Goal: Task Accomplishment & Management: Manage account settings

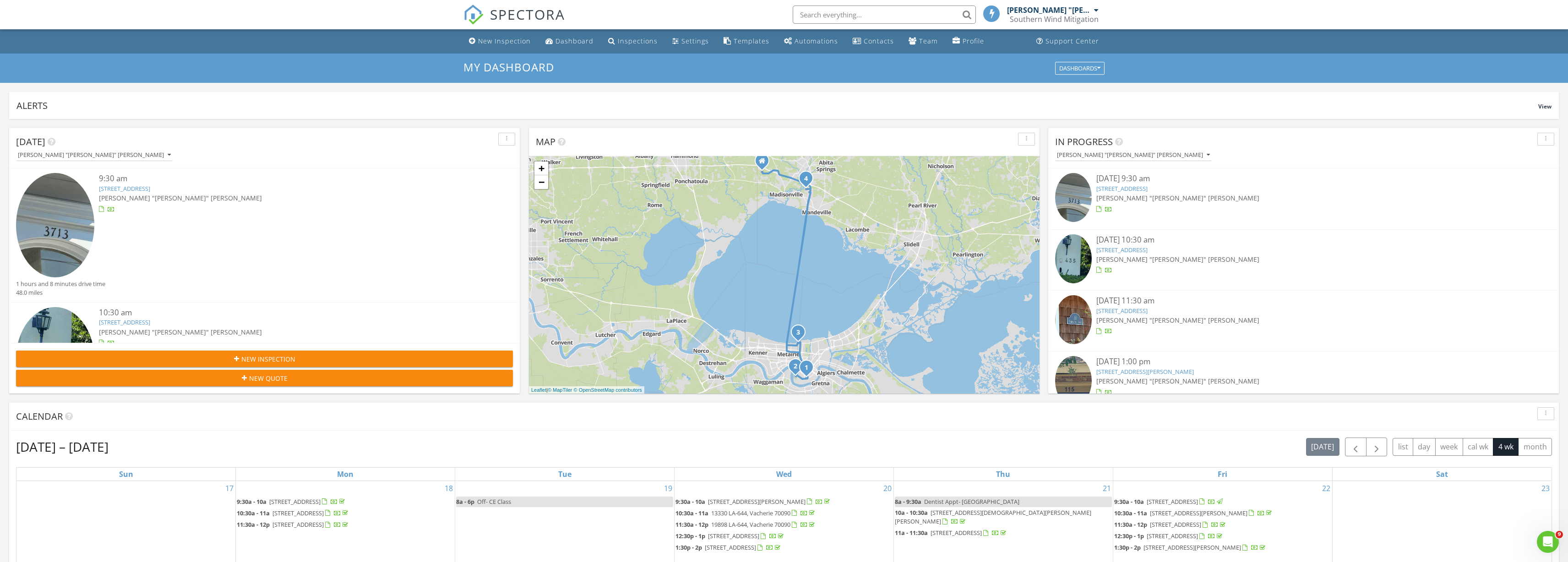
click at [1134, 189] on link "3713 Carondelet St, New Orleans, LA 70115" at bounding box center [1122, 189] width 51 height 9
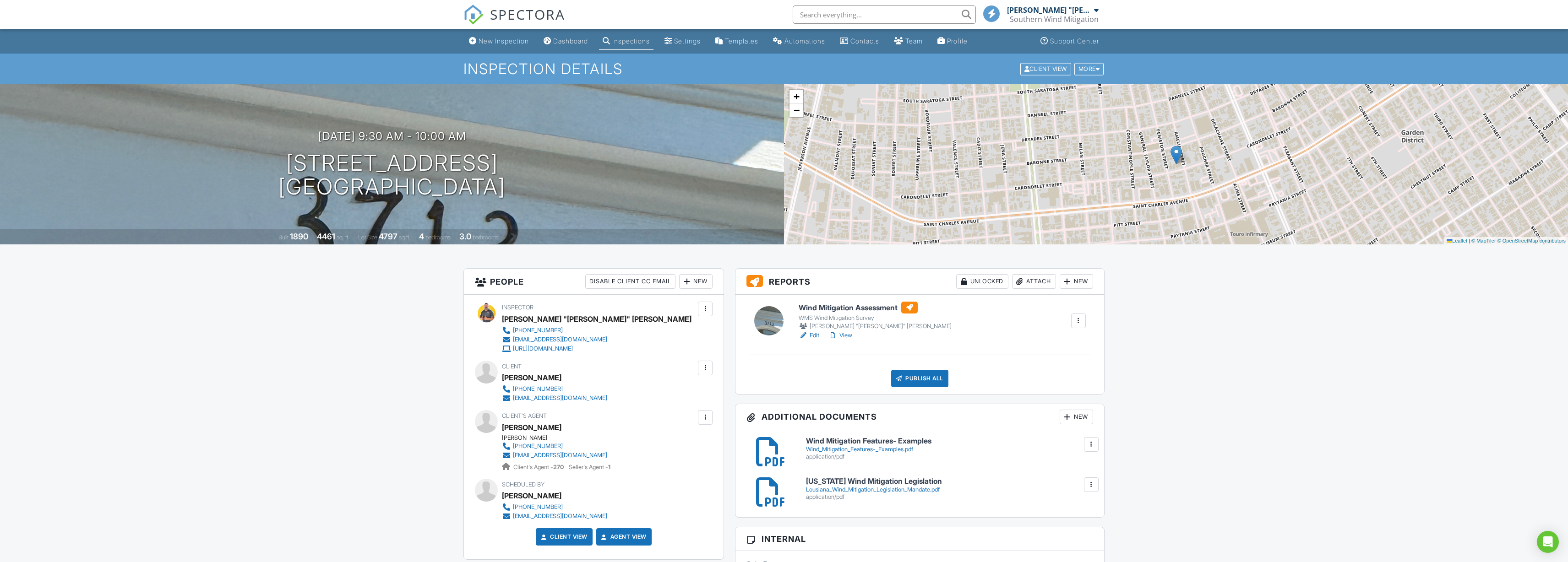
click at [1040, 280] on div "Attach" at bounding box center [1034, 282] width 44 height 15
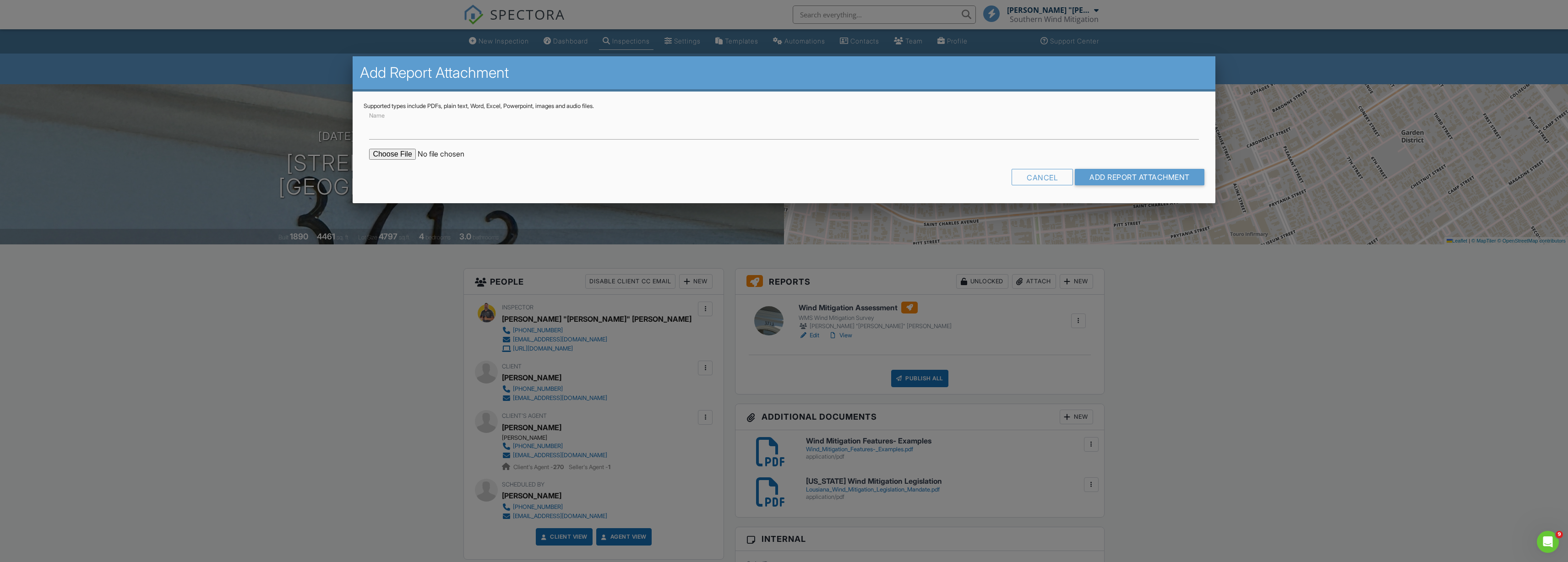
click at [387, 153] on input "file" at bounding box center [447, 154] width 156 height 11
type input "C:\fakepath\Grant Dussom- Citizens Form.pdf"
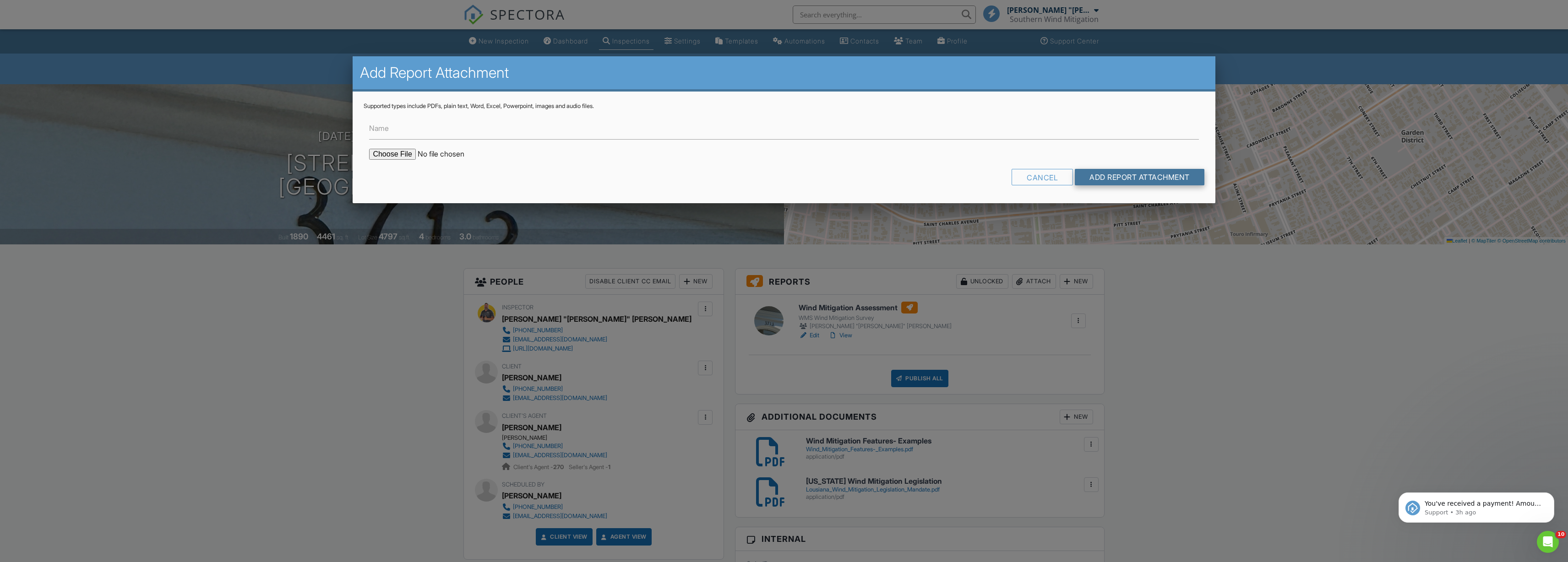
click at [1123, 170] on input "Add Report Attachment" at bounding box center [1139, 177] width 130 height 16
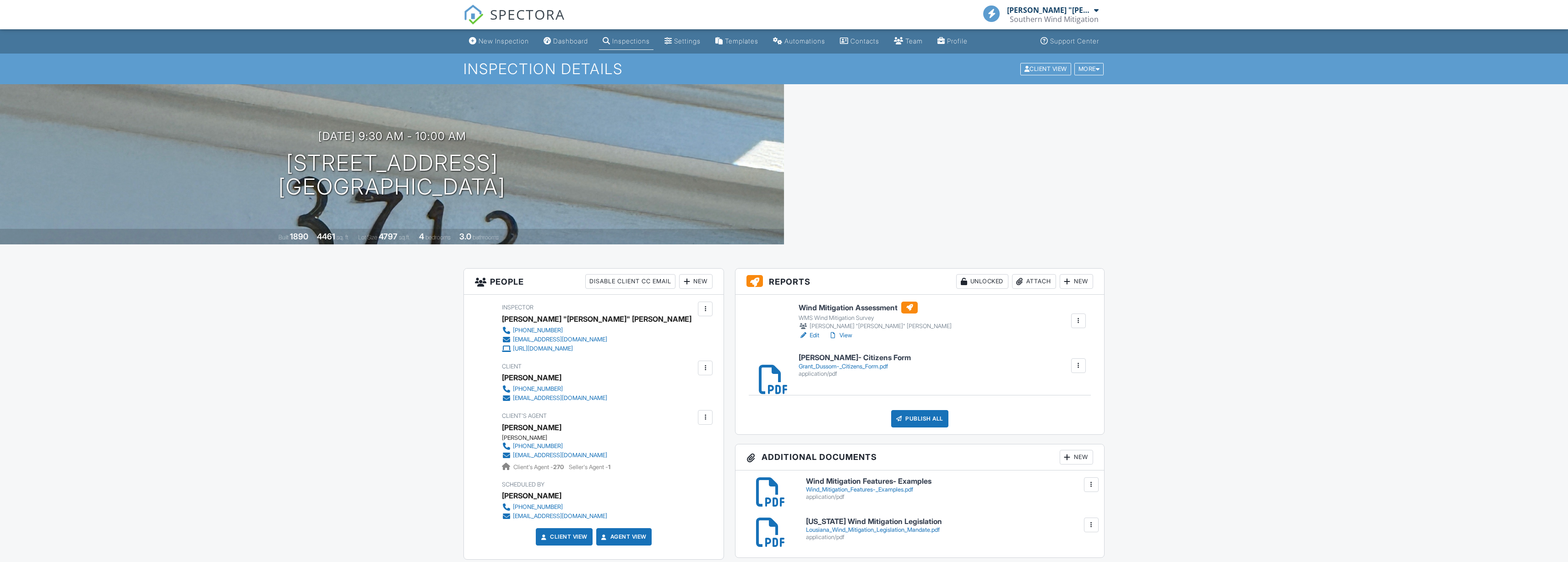
click at [1034, 283] on div "Attach" at bounding box center [1034, 282] width 44 height 15
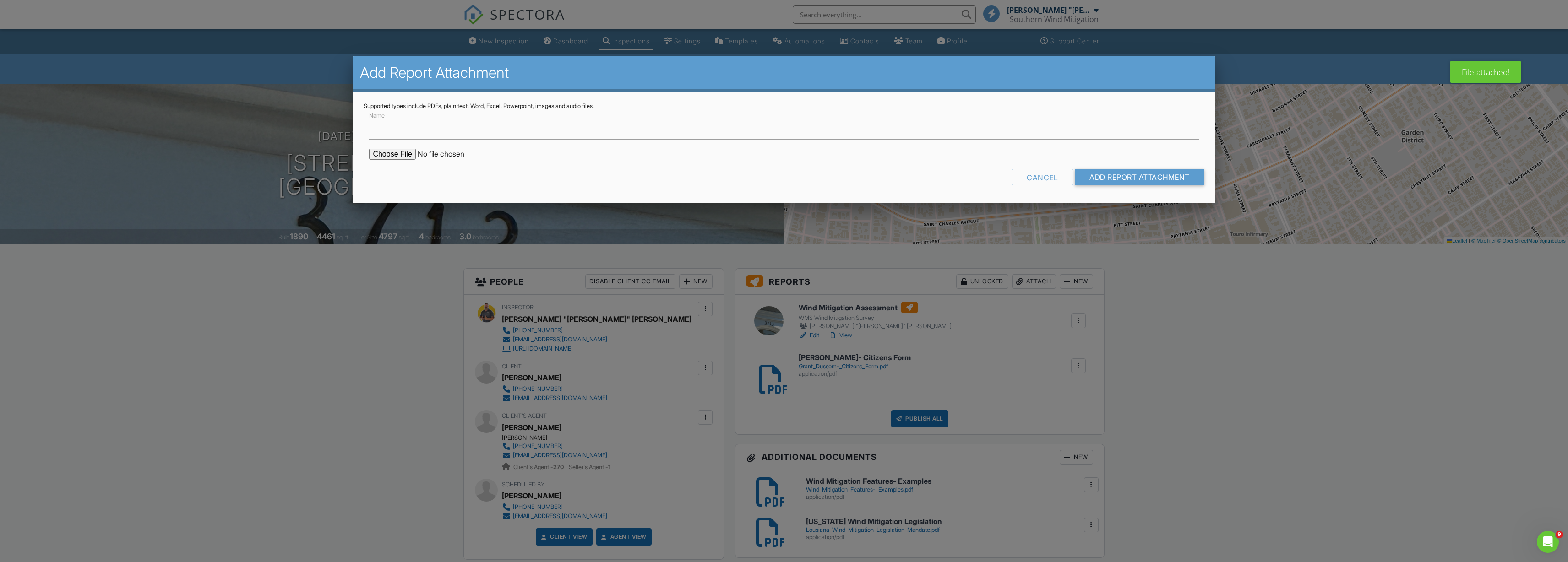
click at [397, 154] on input "file" at bounding box center [447, 154] width 156 height 11
type input "C:\fakepath\Grant Dussom- Louisiana Form.pdf"
click at [1126, 173] on input "Add Report Attachment" at bounding box center [1139, 177] width 130 height 16
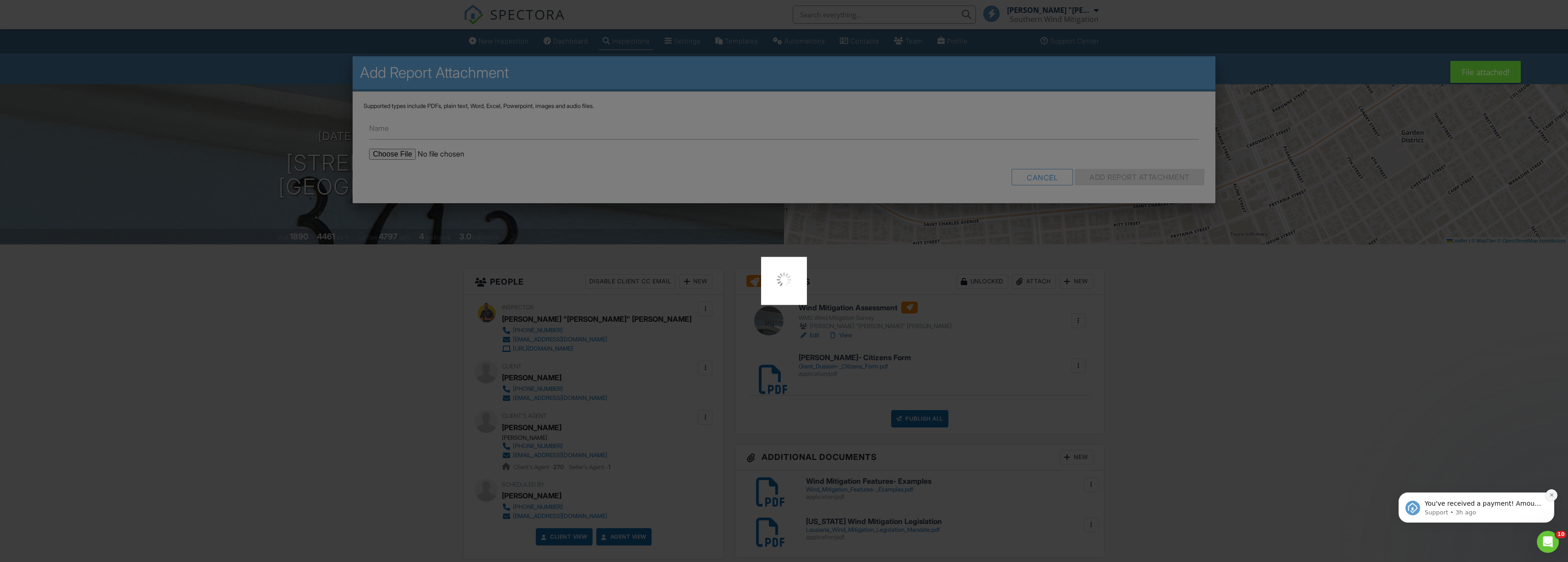
click at [1549, 493] on icon "Dismiss notification" at bounding box center [1552, 495] width 5 height 5
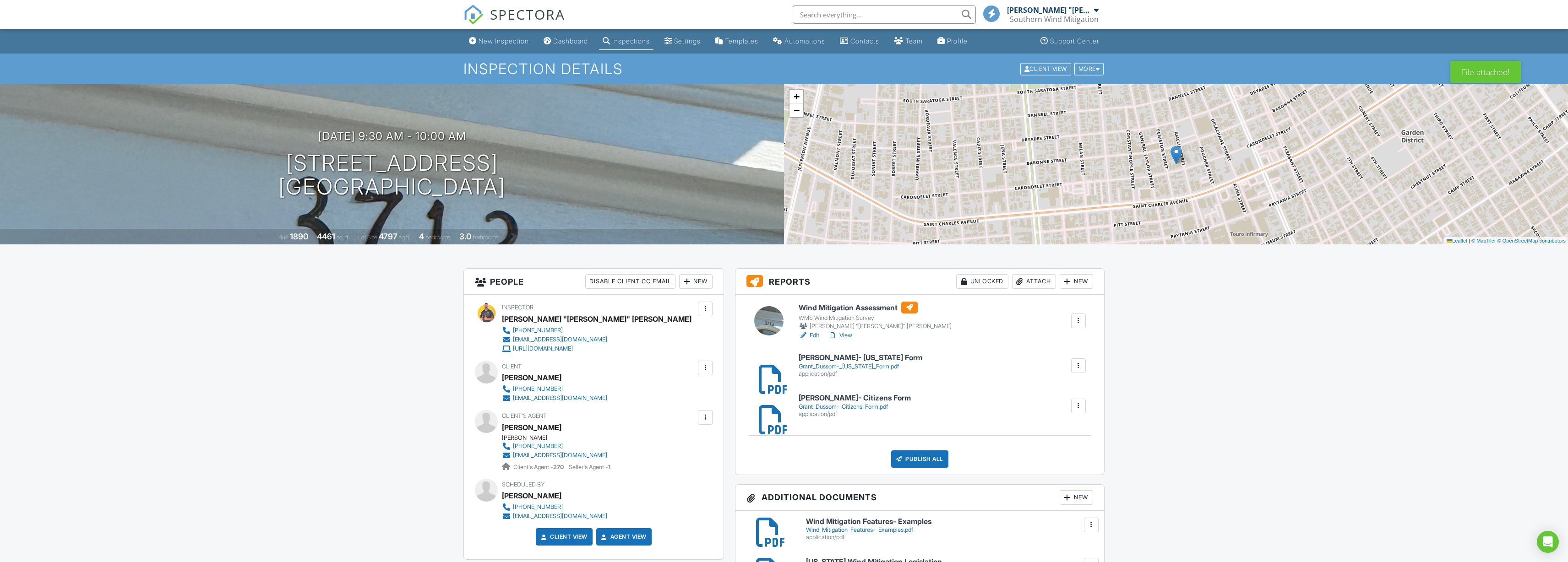
click at [848, 335] on link "View" at bounding box center [840, 335] width 24 height 9
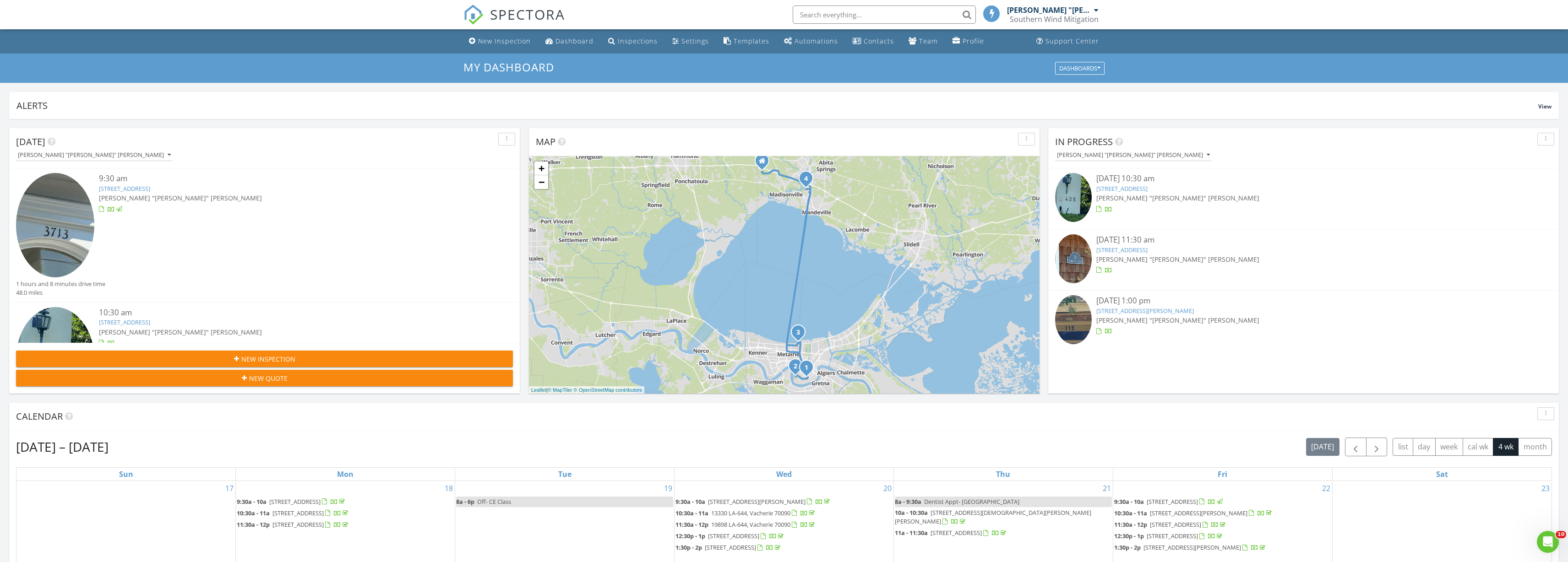
click at [1128, 189] on link "435 Audubon St, New Orleans, LA 70118" at bounding box center [1122, 189] width 51 height 9
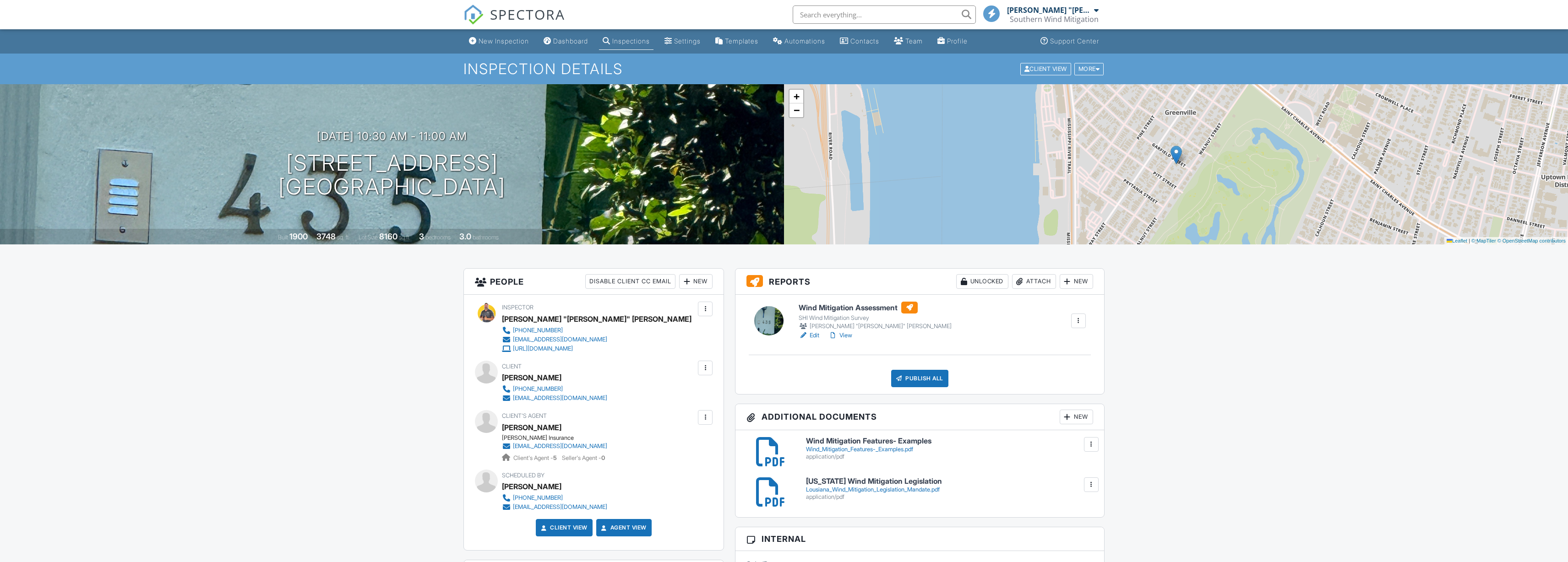
click at [1035, 279] on div "Attach" at bounding box center [1034, 282] width 44 height 15
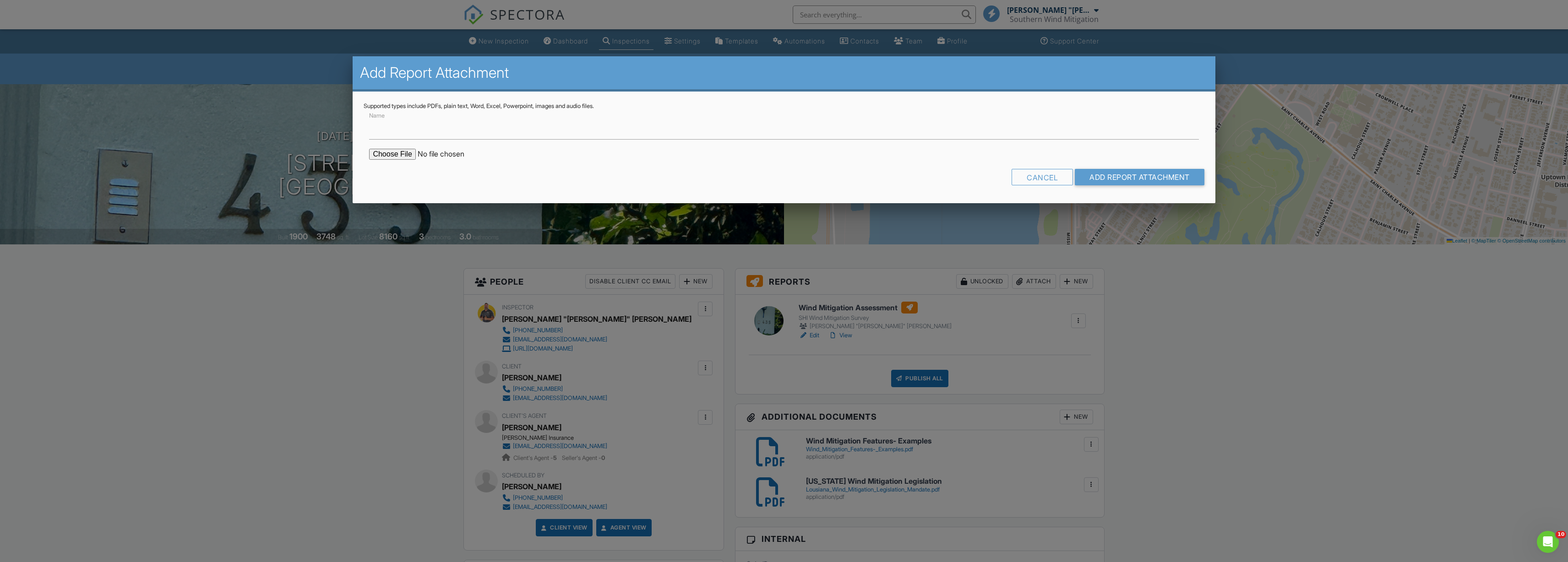
click at [405, 156] on input "file" at bounding box center [447, 154] width 156 height 11
type input "C:\fakepath\George Denegre- Citizens Form.pdf"
click at [1089, 173] on input "Add Report Attachment" at bounding box center [1139, 177] width 130 height 16
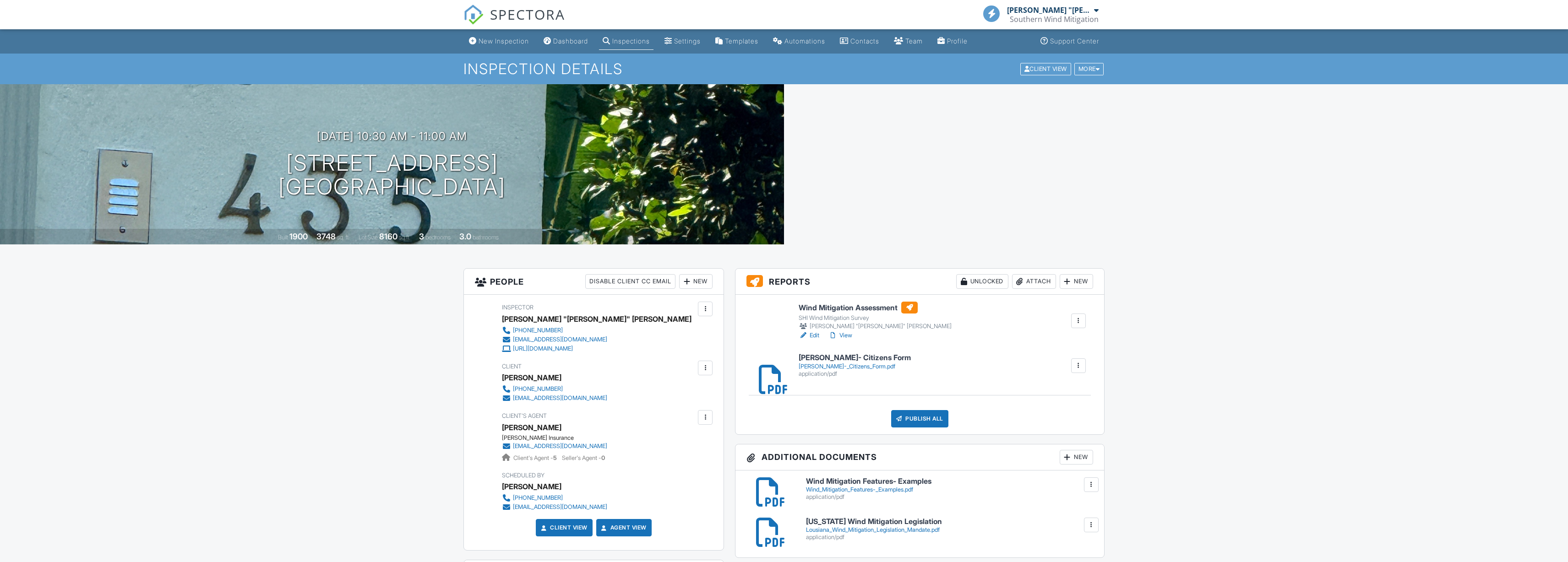
click at [1028, 280] on div "Attach" at bounding box center [1034, 282] width 44 height 15
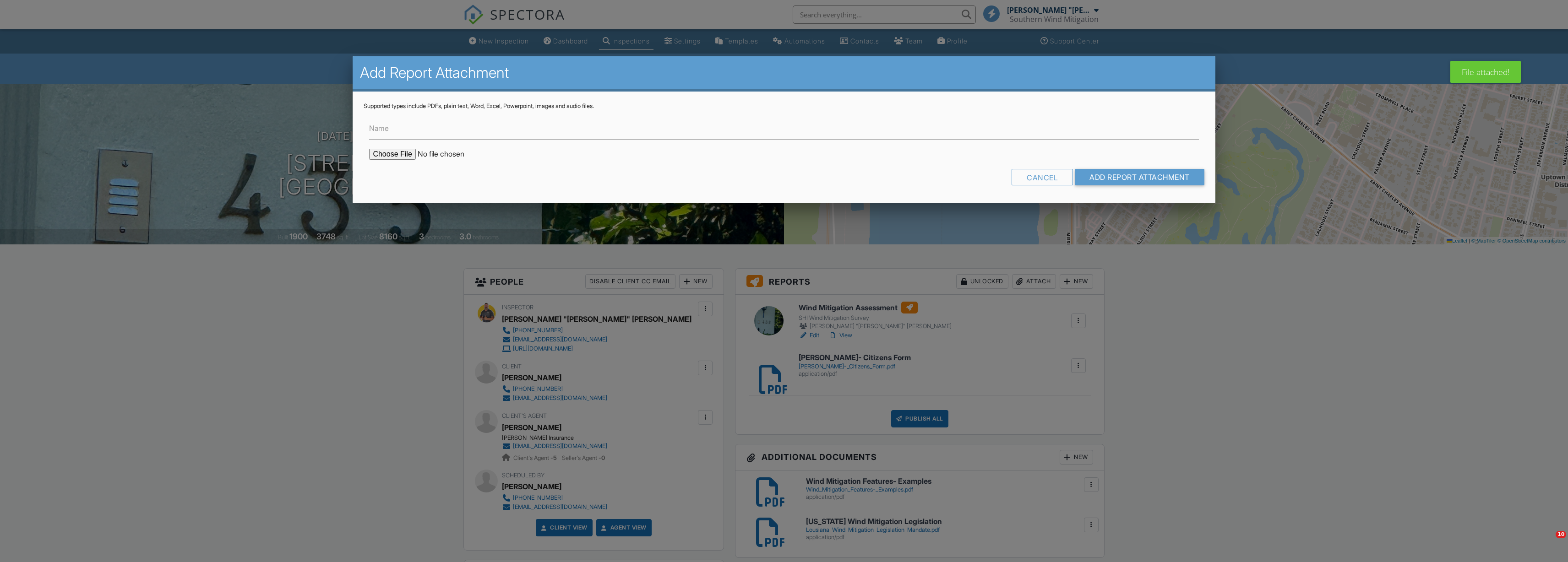
click at [407, 153] on input "file" at bounding box center [447, 154] width 156 height 11
type input "C:\fakepath\George Denegre- Louisiana Form.pdf"
click at [1133, 179] on input "Add Report Attachment" at bounding box center [1139, 177] width 130 height 16
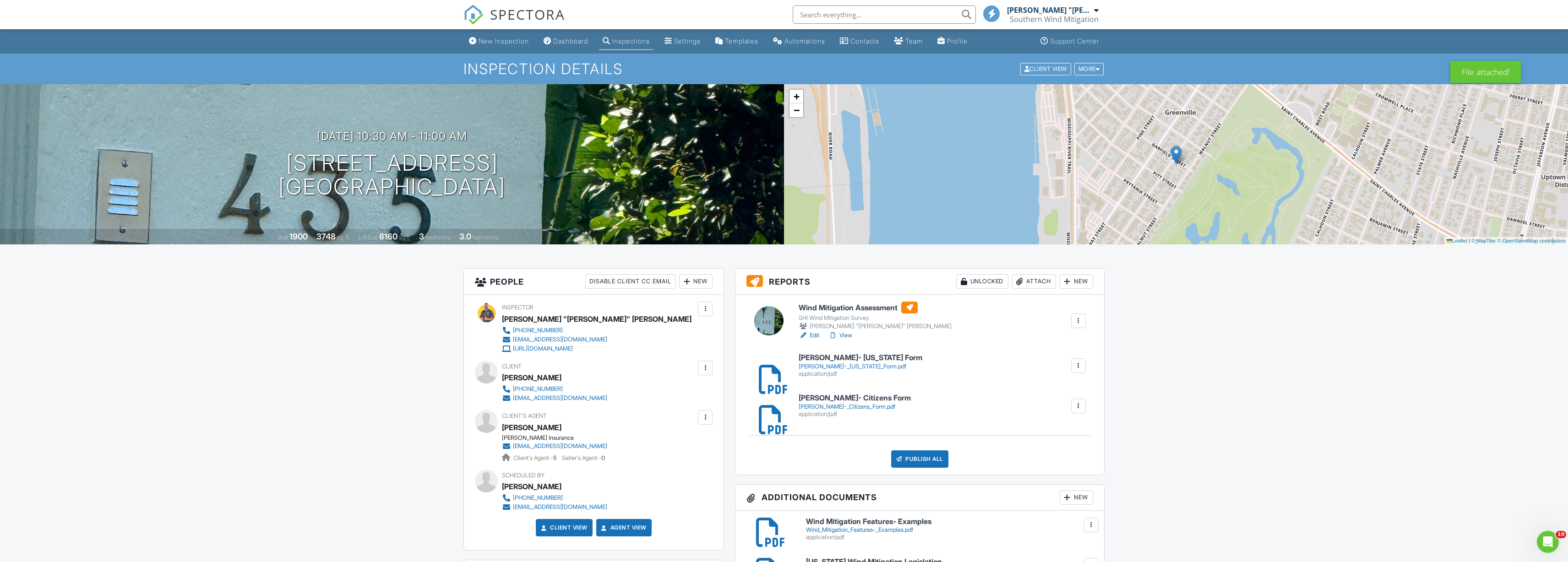
click at [849, 334] on link "View" at bounding box center [840, 335] width 24 height 9
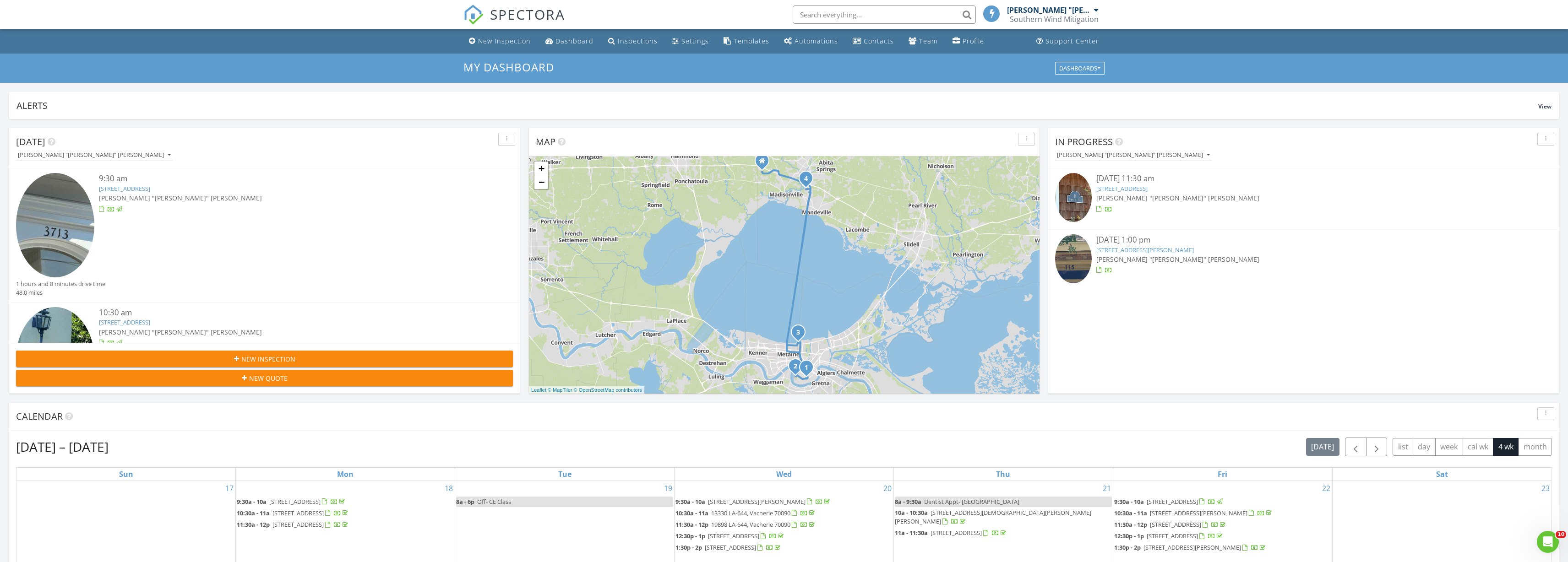
click at [1133, 189] on link "[STREET_ADDRESS]" at bounding box center [1122, 189] width 51 height 9
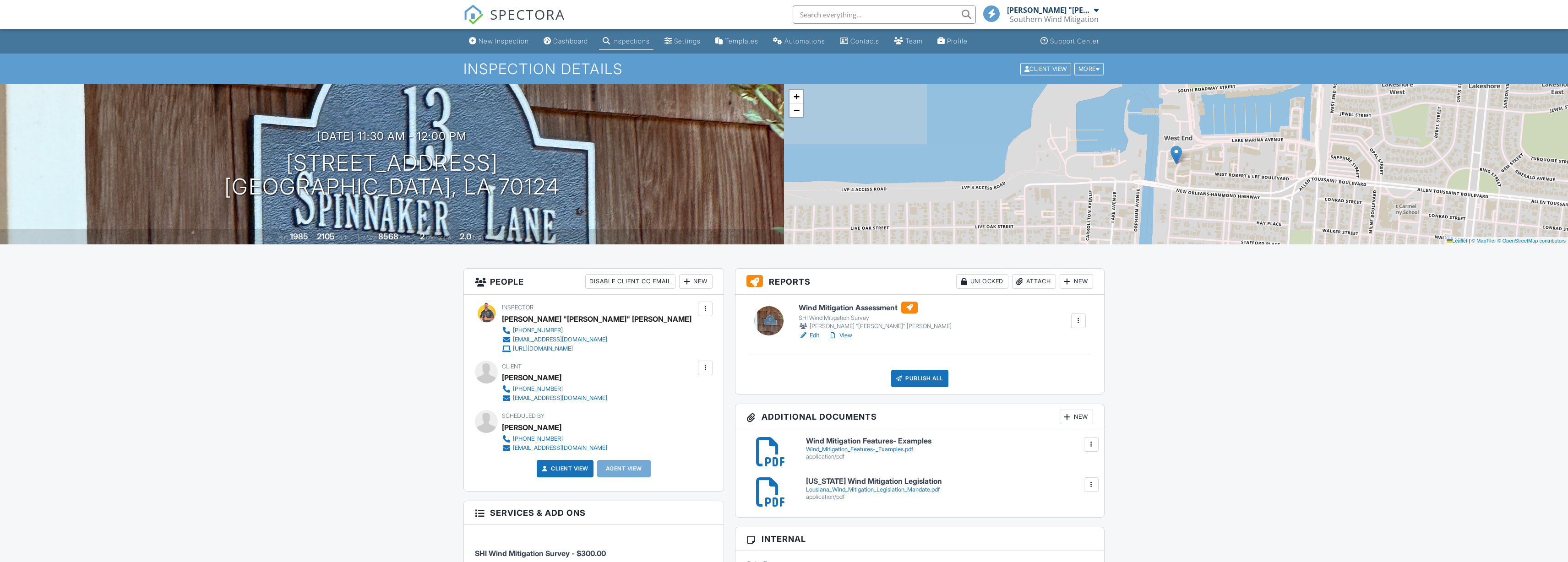
click at [1039, 278] on div "Attach" at bounding box center [1034, 282] width 44 height 15
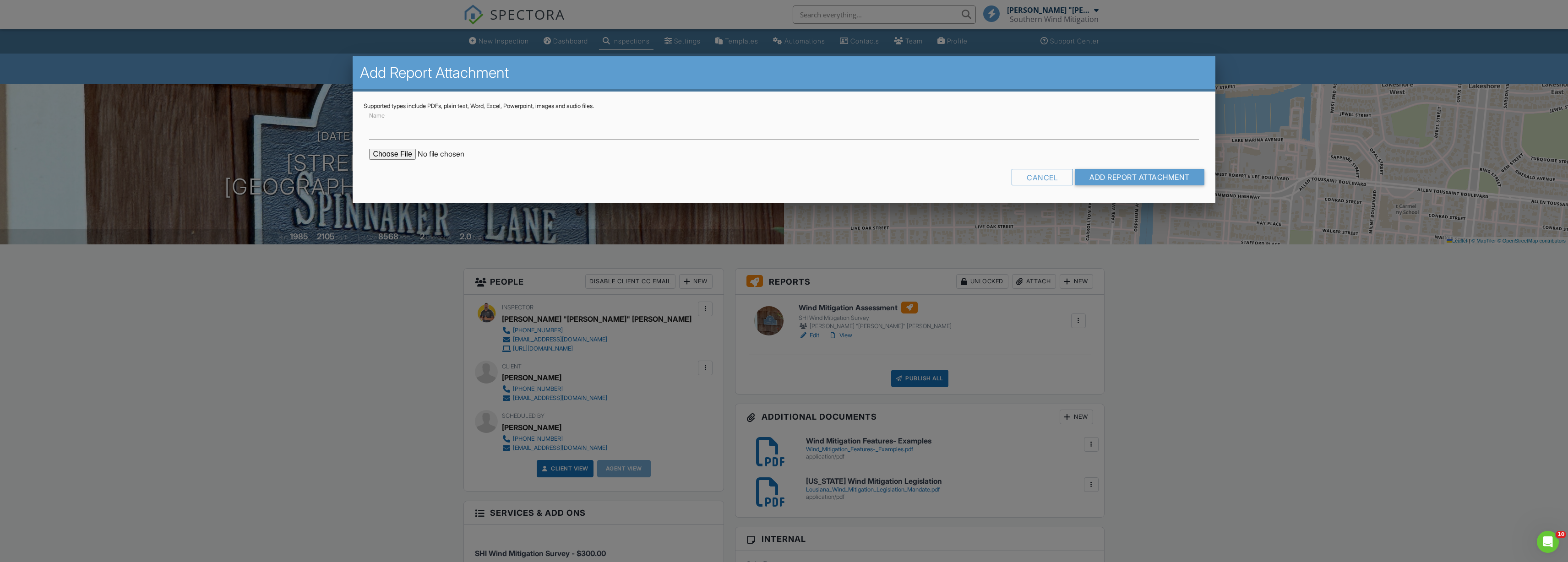
click at [401, 152] on input "file" at bounding box center [447, 154] width 156 height 11
type input "C:\fakepath\Jennifer Samuels- USAA Form.pdf"
click at [1097, 174] on input "Add Report Attachment" at bounding box center [1139, 177] width 130 height 16
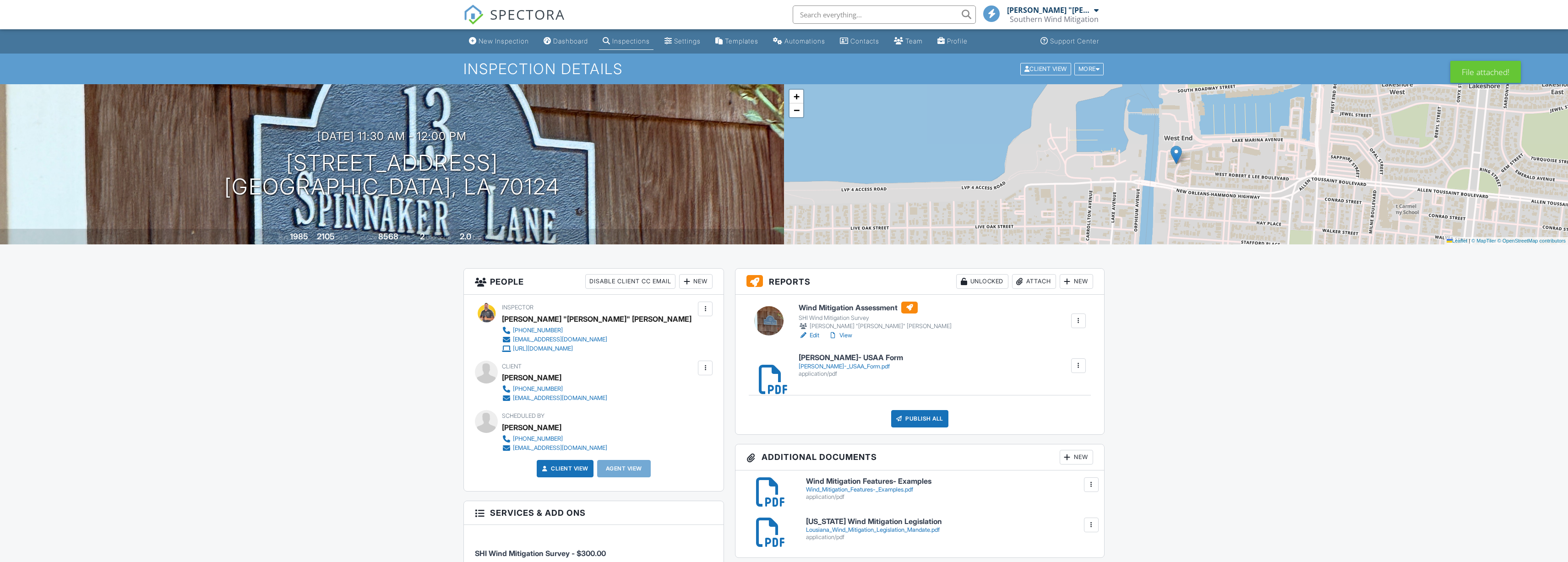
click at [1029, 279] on div "Attach" at bounding box center [1034, 282] width 44 height 15
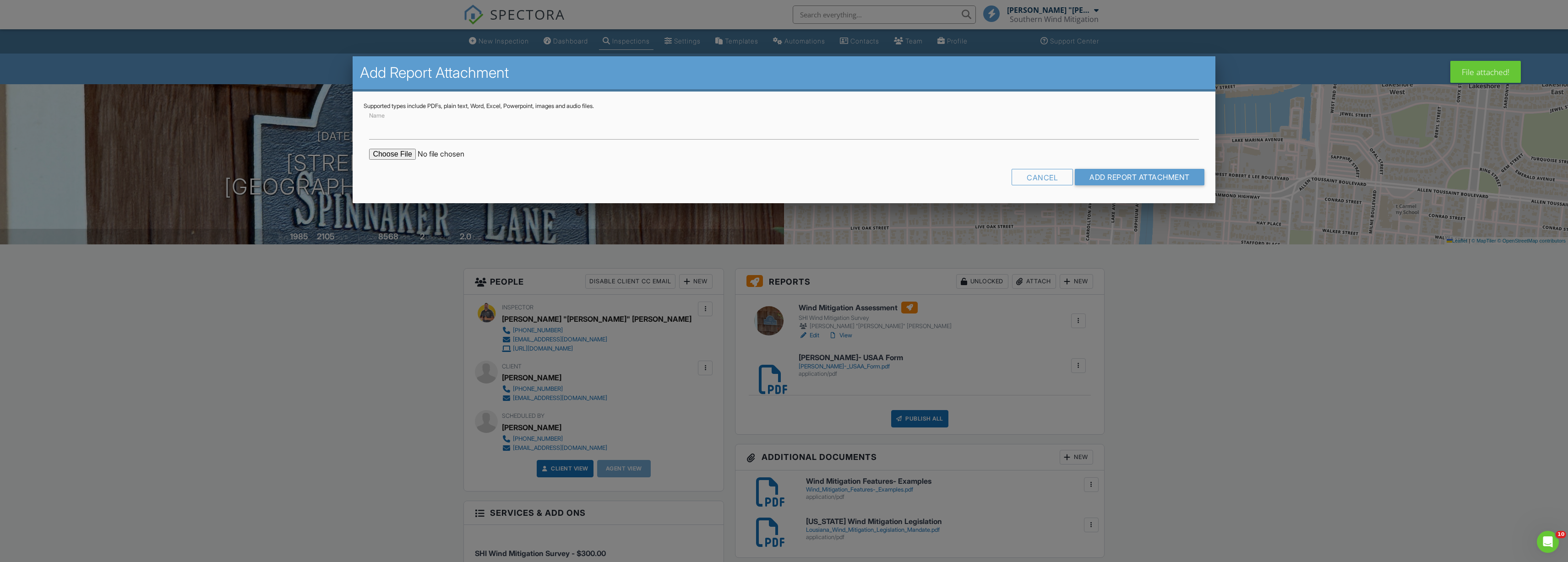
click at [393, 151] on input "file" at bounding box center [447, 154] width 156 height 11
type input "C:\fakepath\Jennifer Samuels- Citizens Form.pdf"
click at [1108, 182] on input "Add Report Attachment" at bounding box center [1139, 177] width 130 height 16
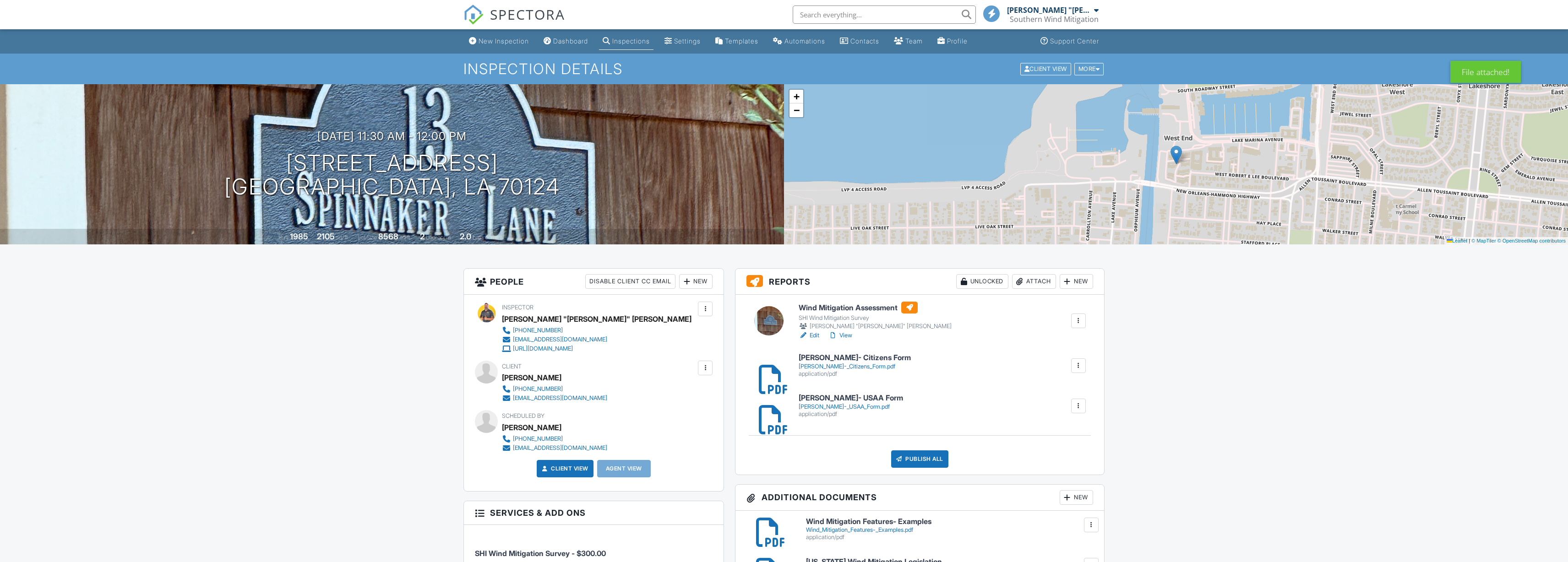
click at [1033, 282] on div "Attach" at bounding box center [1034, 282] width 44 height 15
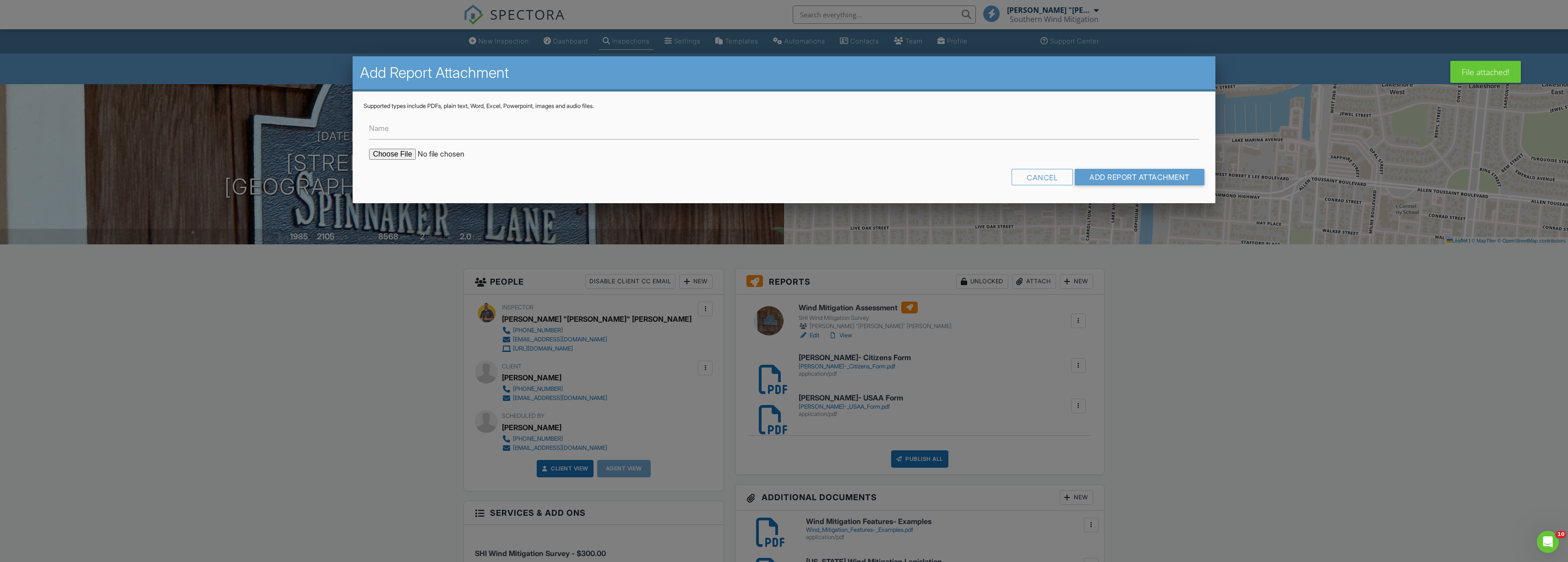
click at [404, 153] on input "file" at bounding box center [447, 154] width 156 height 11
type input "C:\fakepath\USAA Document Upload Procedure.pdf"
click at [1097, 172] on input "Add Report Attachment" at bounding box center [1139, 177] width 130 height 16
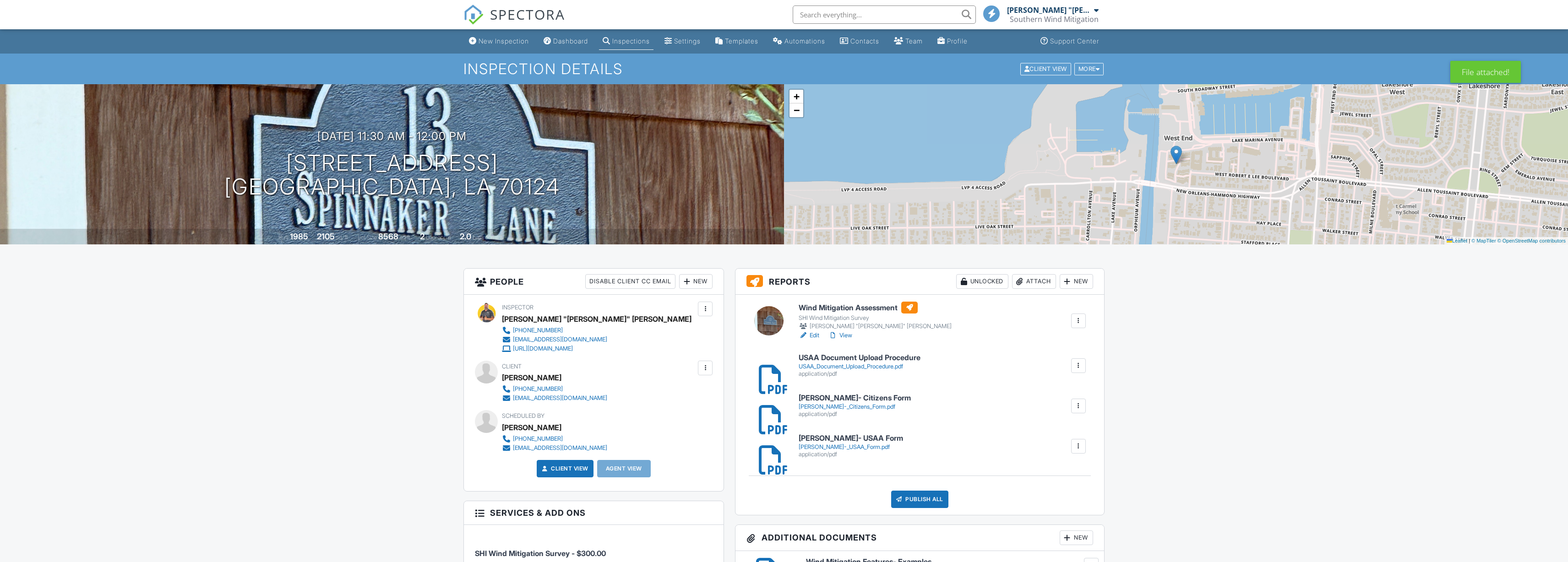
click at [844, 334] on link "View" at bounding box center [840, 335] width 24 height 9
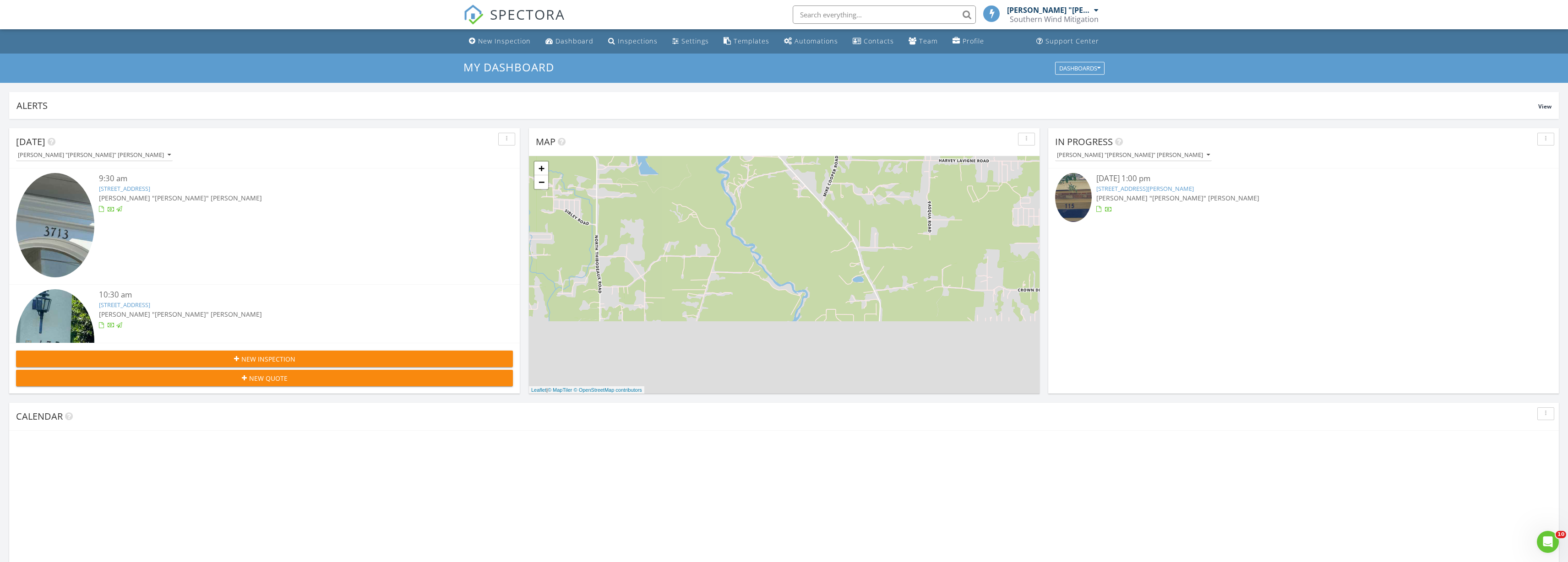
scroll to position [833, 1569]
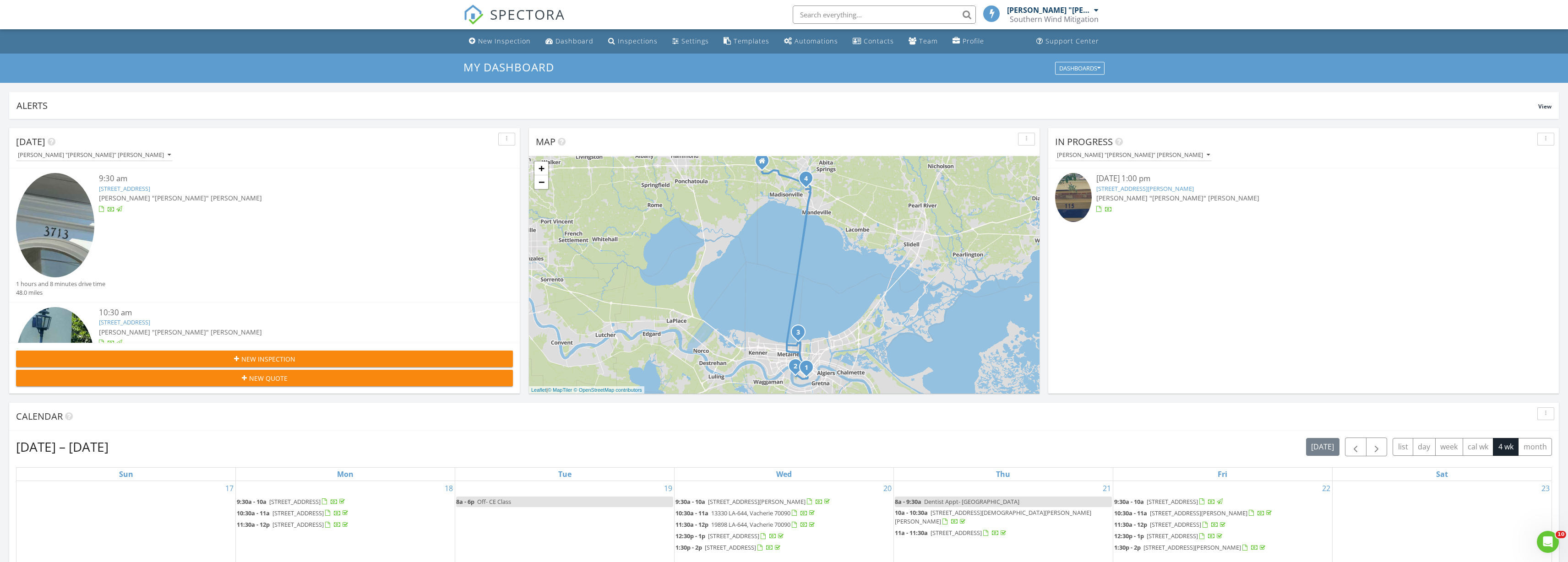
click at [1126, 188] on link "[STREET_ADDRESS][PERSON_NAME]" at bounding box center [1145, 189] width 97 height 9
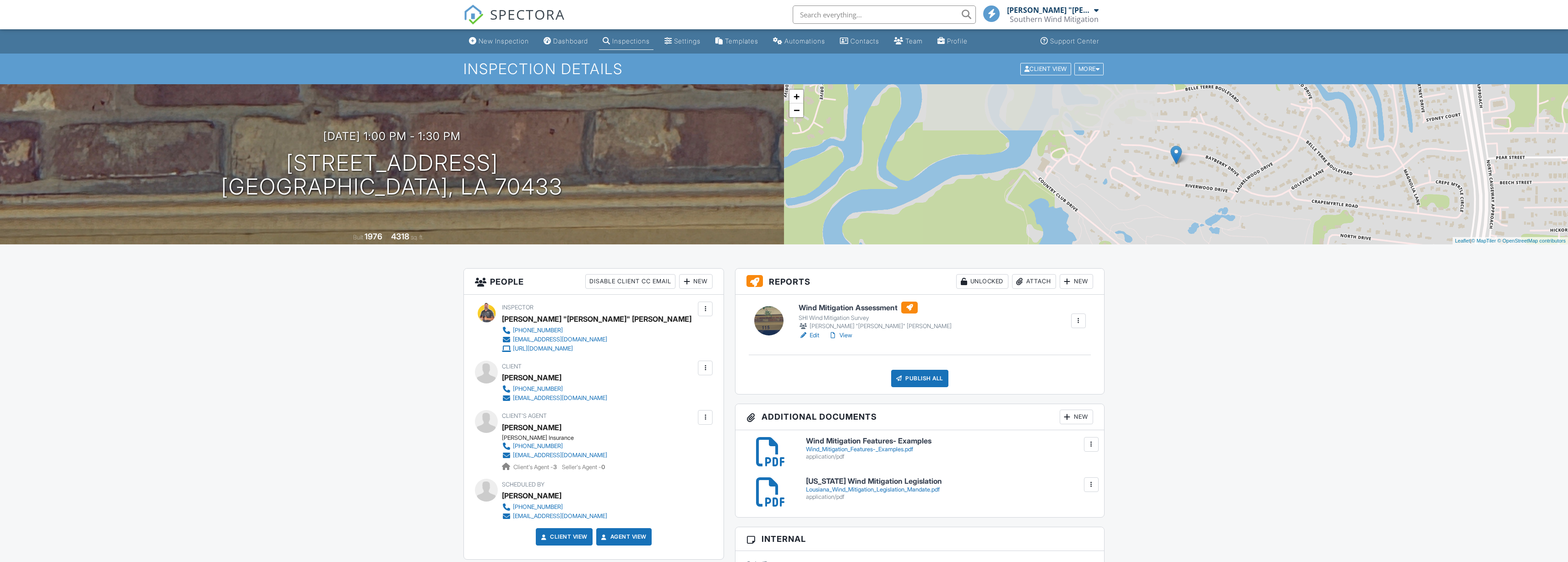
click at [1035, 279] on div "Attach" at bounding box center [1034, 282] width 44 height 15
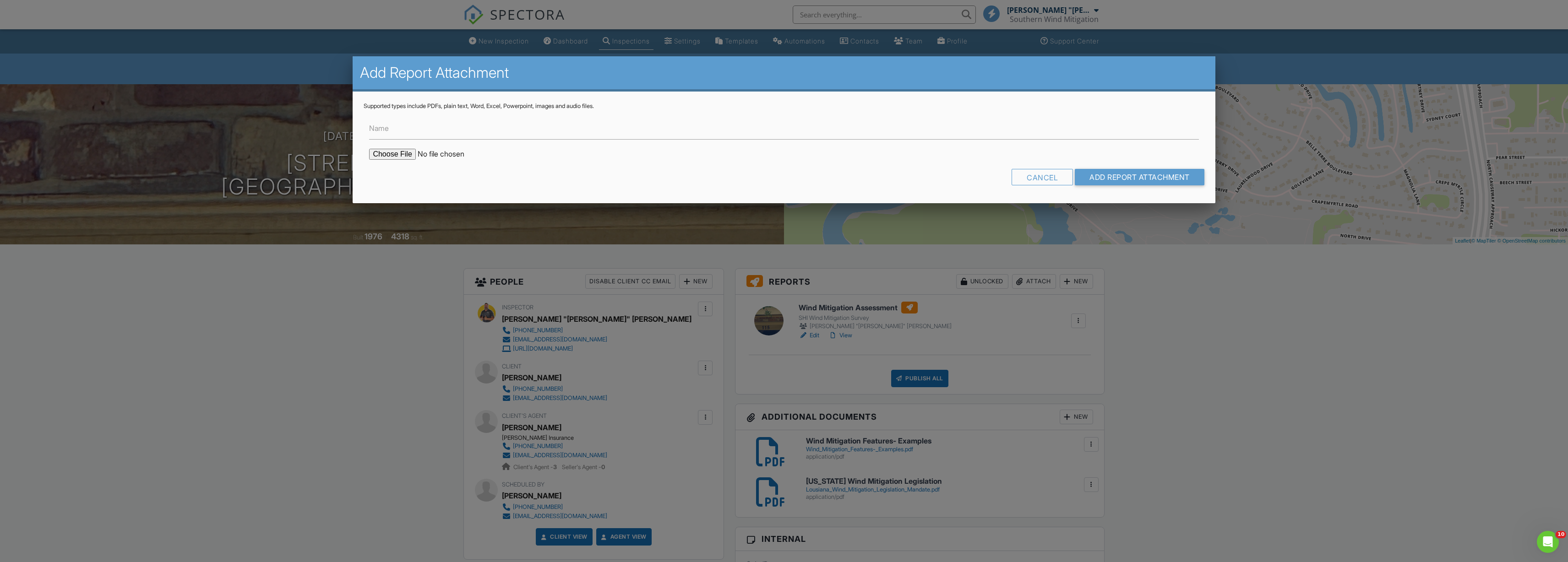
click at [397, 153] on input "file" at bounding box center [447, 154] width 156 height 11
type input "C:\fakepath\David Moragas- Citizens Form.pdf"
click at [1131, 175] on input "Add Report Attachment" at bounding box center [1139, 177] width 130 height 16
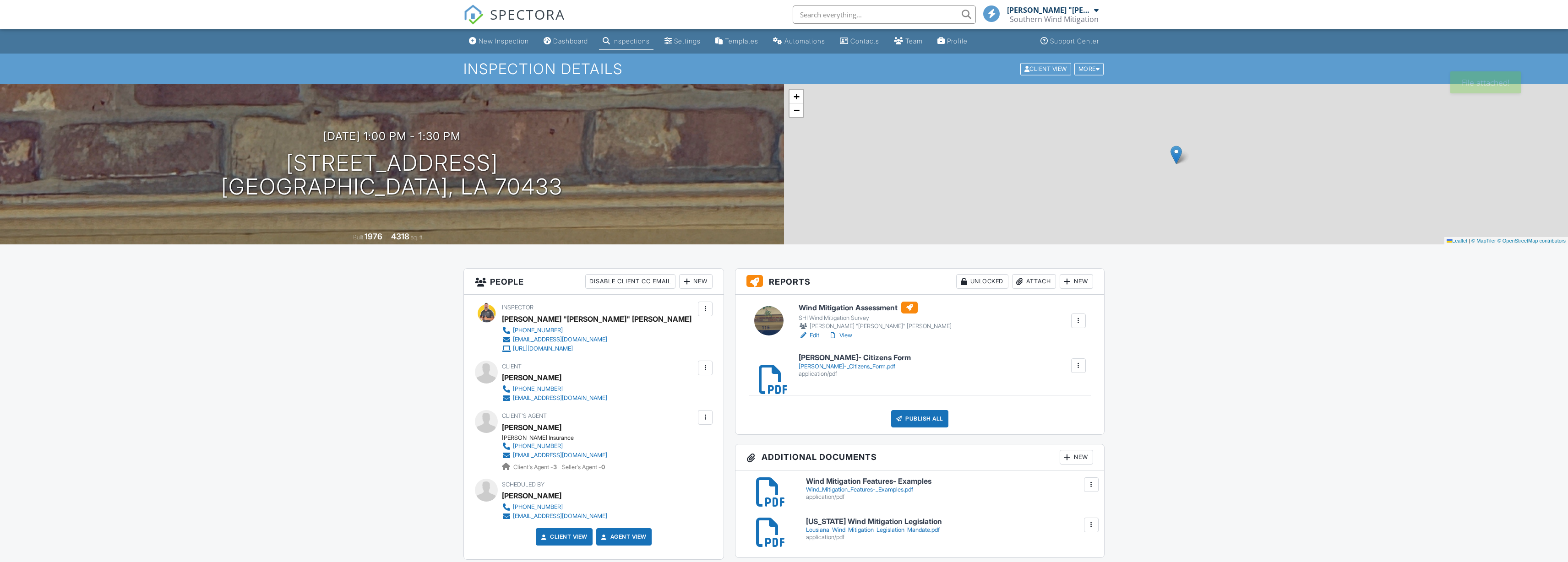
click at [1027, 281] on div "Attach" at bounding box center [1034, 282] width 44 height 15
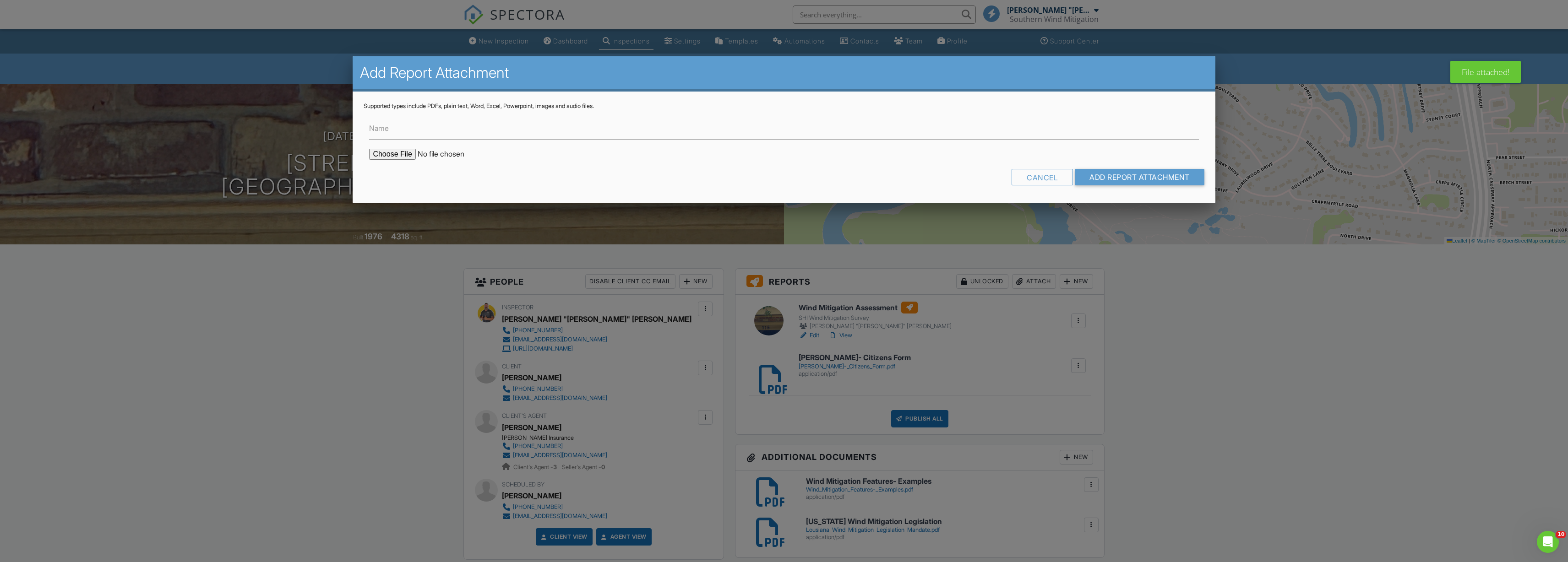
click at [391, 156] on input "file" at bounding box center [447, 154] width 156 height 11
type input "C:\fakepath\David Moragas- Louisiana Form.pdf"
click at [1121, 184] on input "Add Report Attachment" at bounding box center [1139, 177] width 130 height 16
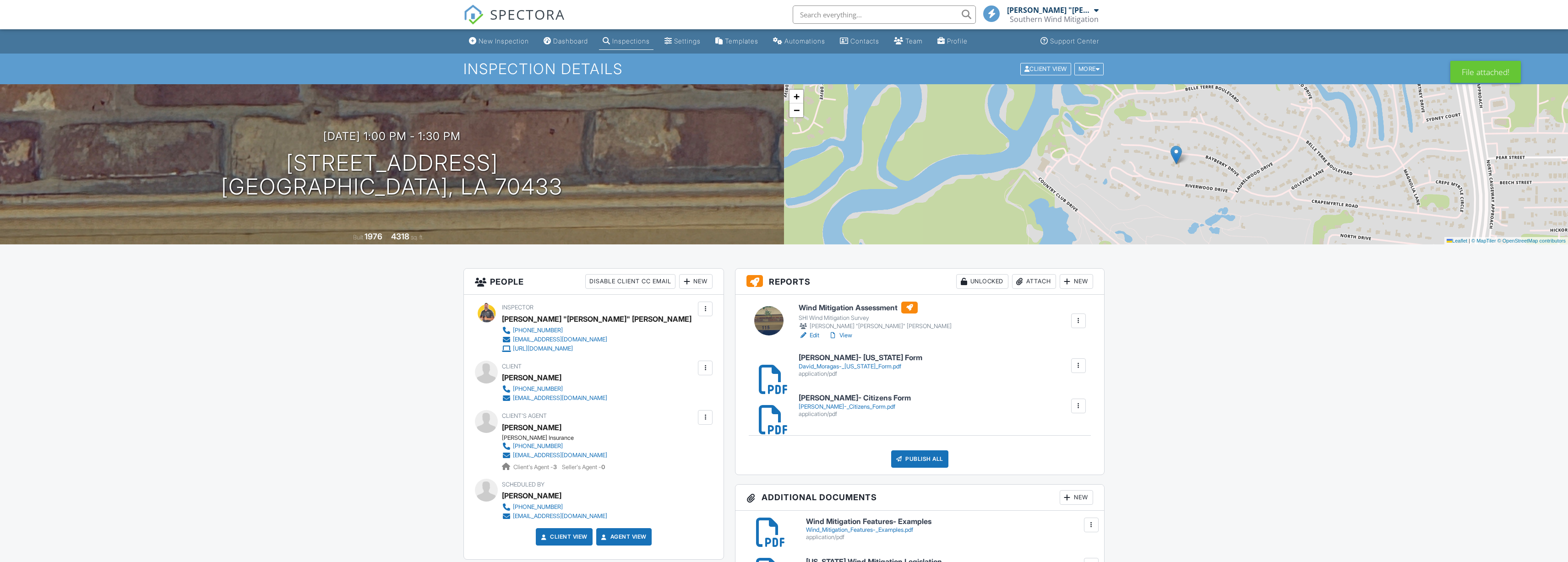
click at [848, 334] on link "View" at bounding box center [840, 335] width 24 height 9
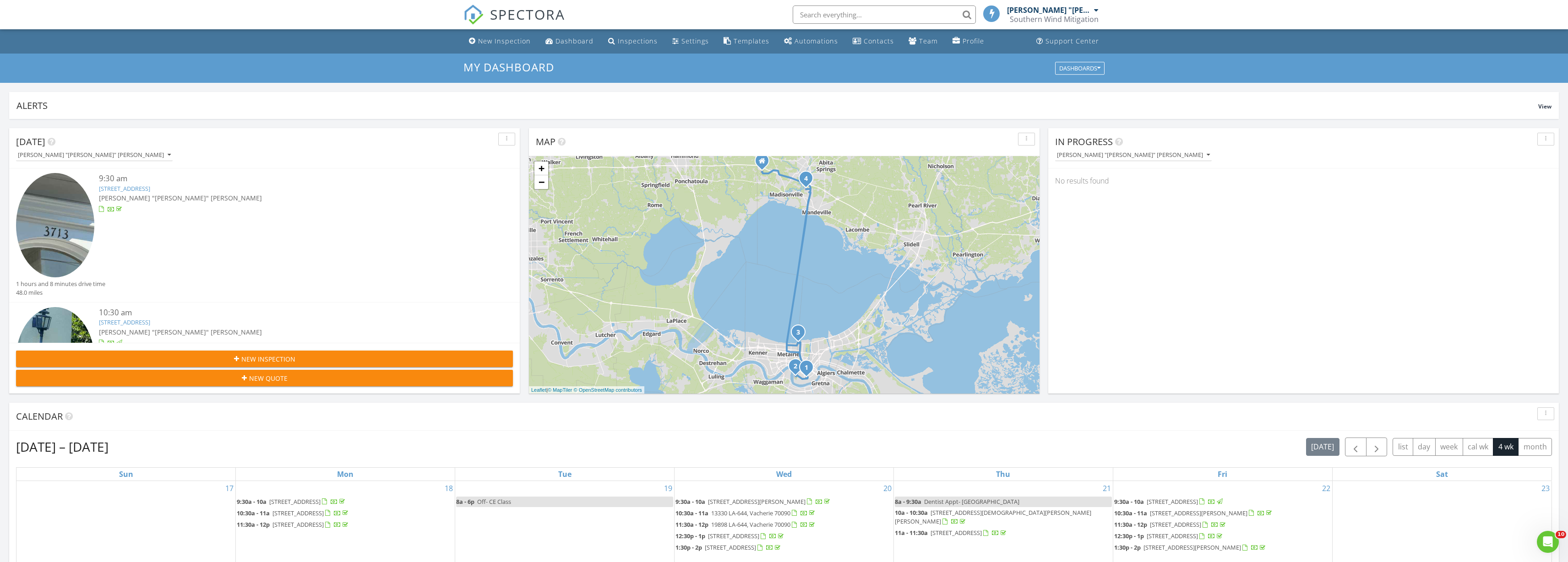
click at [819, 13] on input "text" at bounding box center [884, 15] width 183 height 18
type input "[PERSON_NAME]"
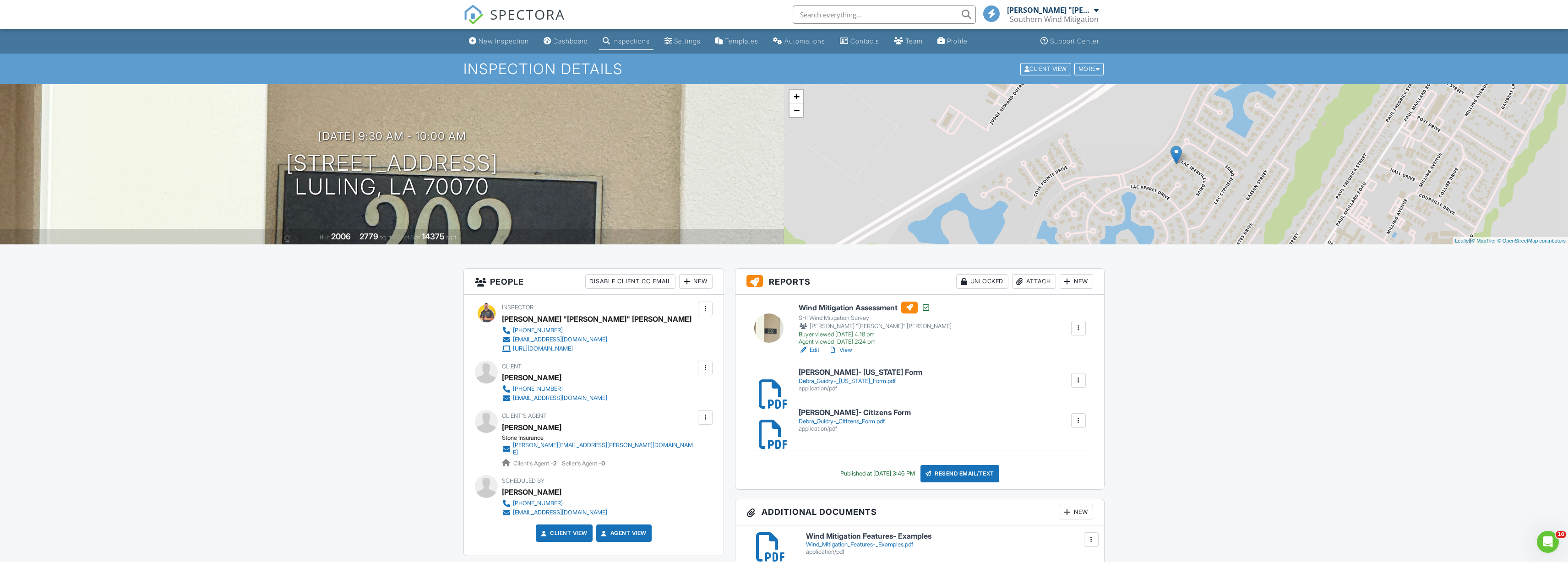
click at [811, 349] on link "Edit" at bounding box center [809, 350] width 21 height 9
click at [1082, 383] on div at bounding box center [1078, 380] width 9 height 9
click at [1040, 359] on div "Wind Mitigation Assessment SHI Wind Mitigation Survey [PERSON_NAME] "[PERSON_NA…" at bounding box center [920, 392] width 369 height 195
click at [1039, 280] on div "Attach" at bounding box center [1034, 282] width 44 height 15
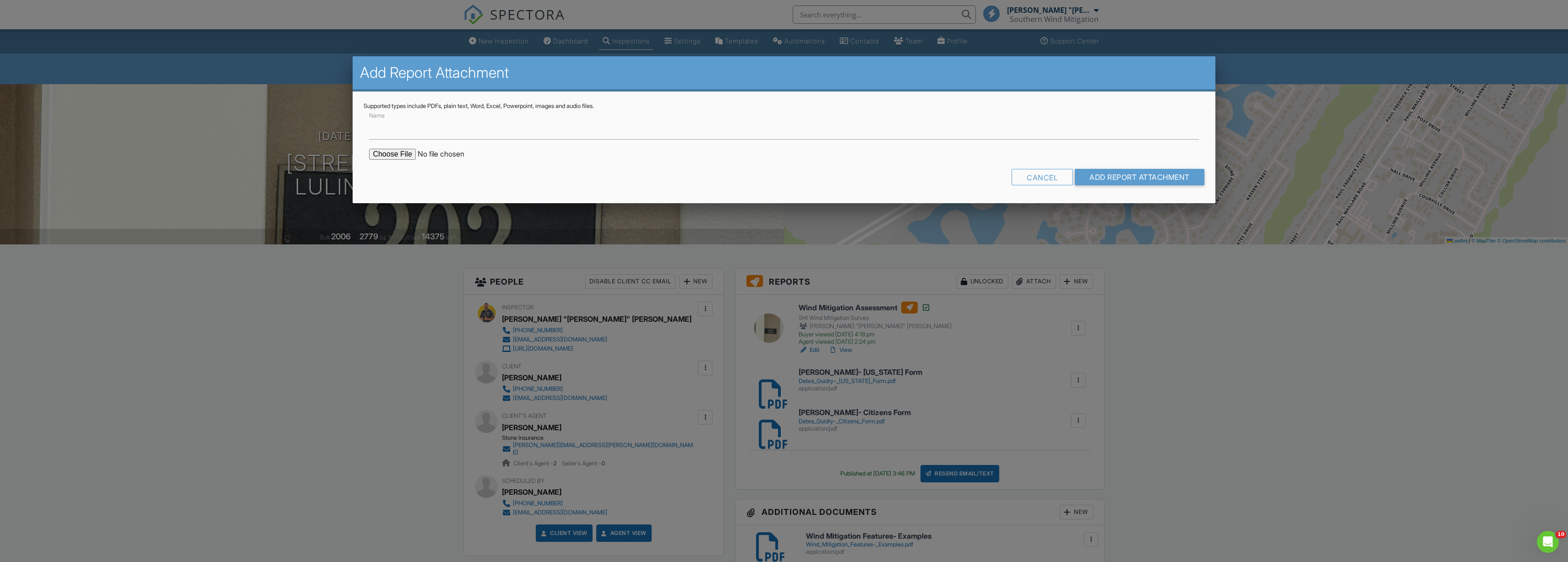
click at [396, 154] on input "file" at bounding box center [447, 154] width 156 height 11
type input "C:\fakepath\Updated- Debra Guidry- Citizens Form.pdf"
click at [1122, 179] on input "Add Report Attachment" at bounding box center [1139, 177] width 130 height 16
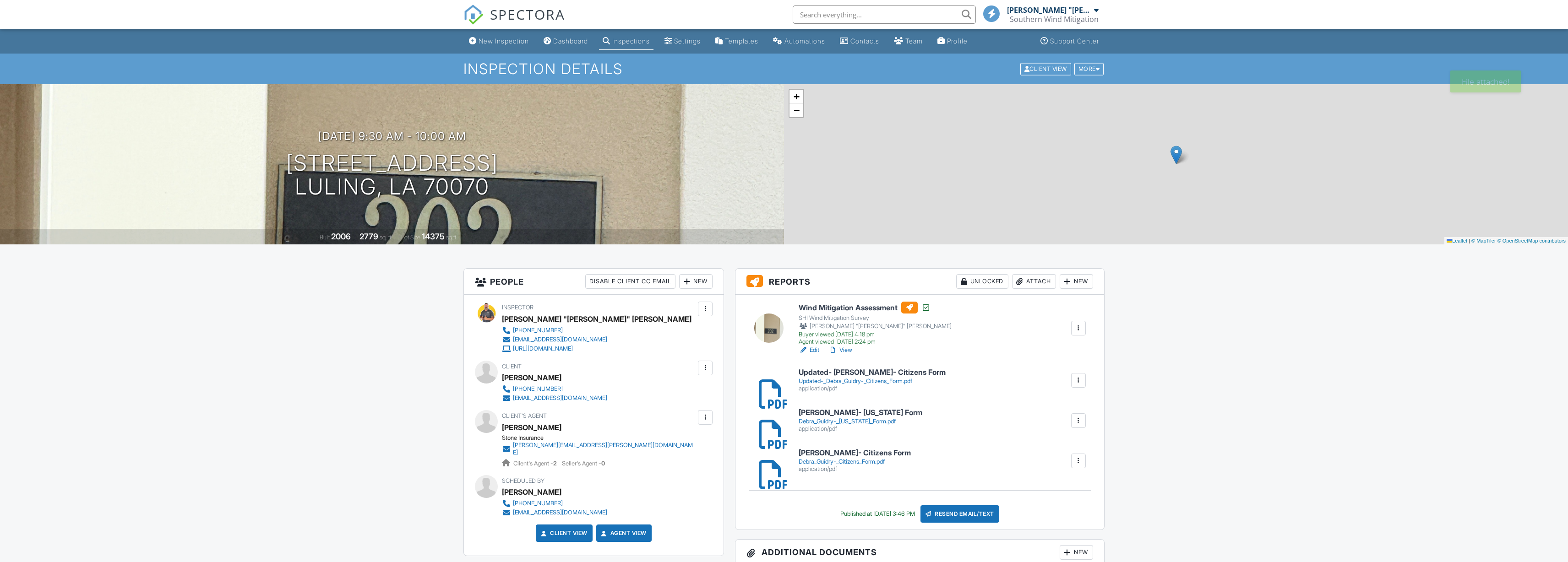
click at [1034, 283] on div "Attach" at bounding box center [1034, 282] width 44 height 15
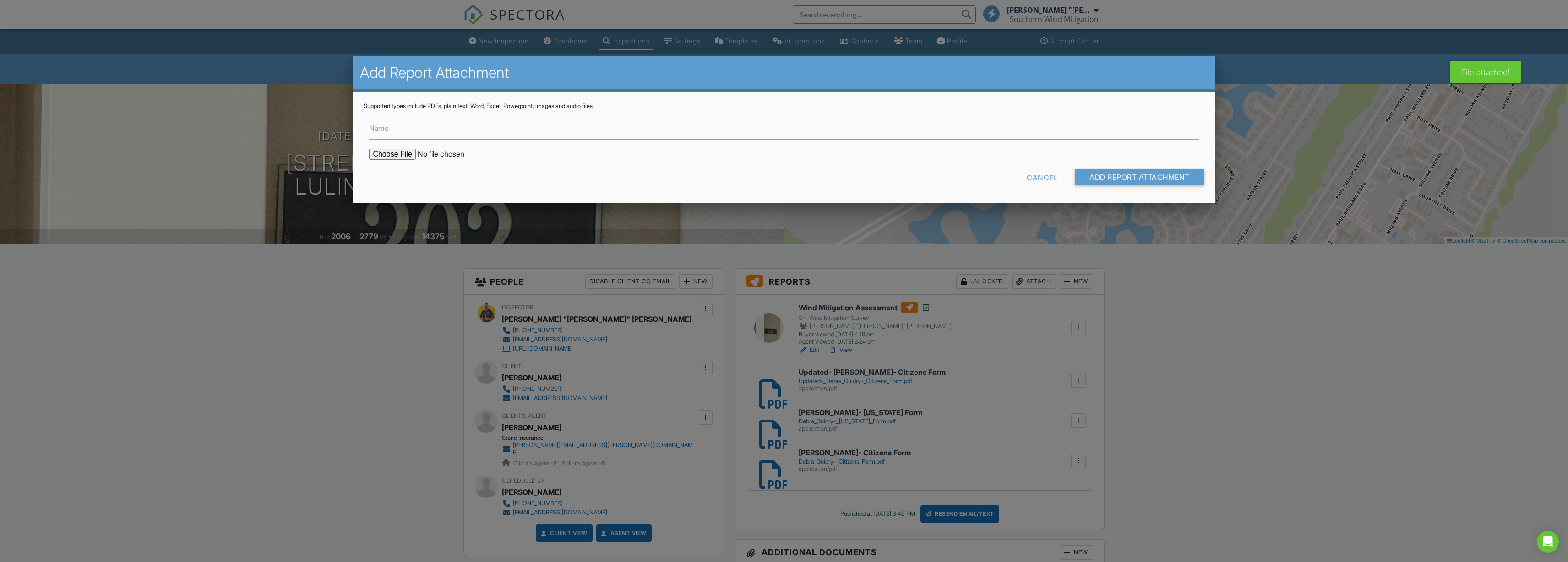
click at [406, 152] on input "file" at bounding box center [447, 154] width 156 height 11
type input "C:\fakepath\Updated- Debra Guidry- Louisiana Form.pdf"
click at [1094, 176] on input "Add Report Attachment" at bounding box center [1139, 177] width 130 height 16
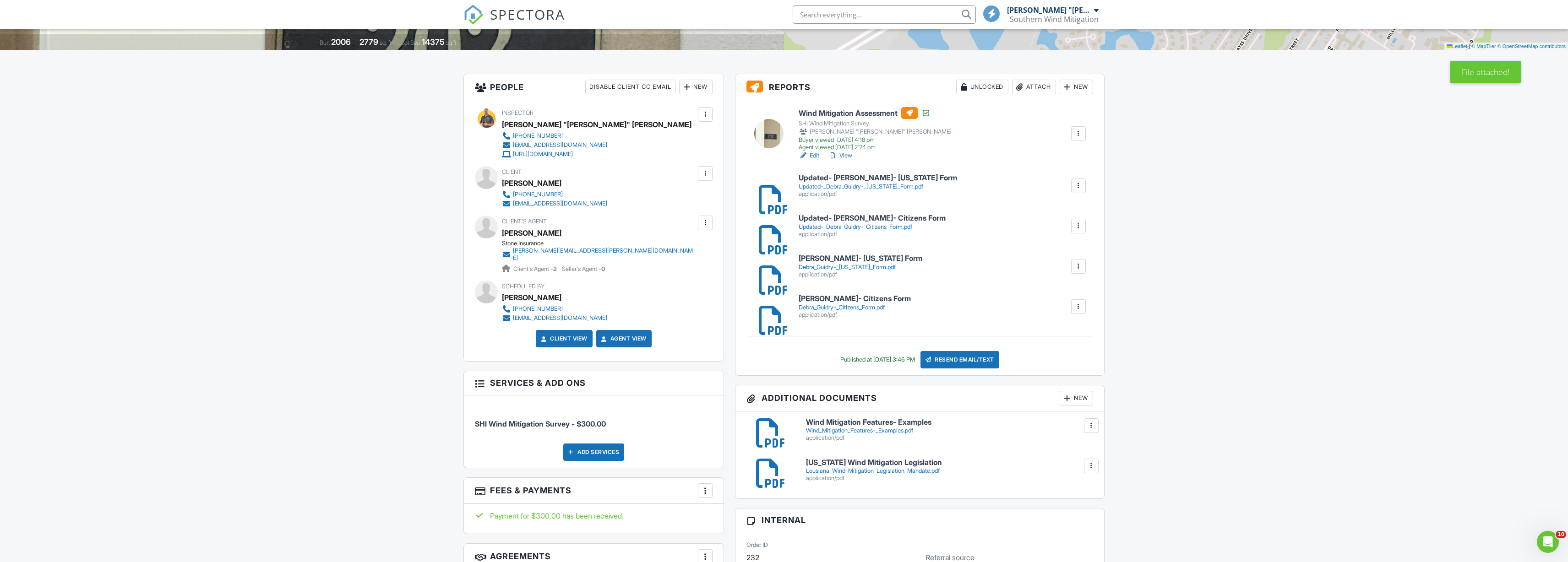
scroll to position [195, 0]
click at [971, 358] on div "Resend Email/Text" at bounding box center [959, 359] width 79 height 18
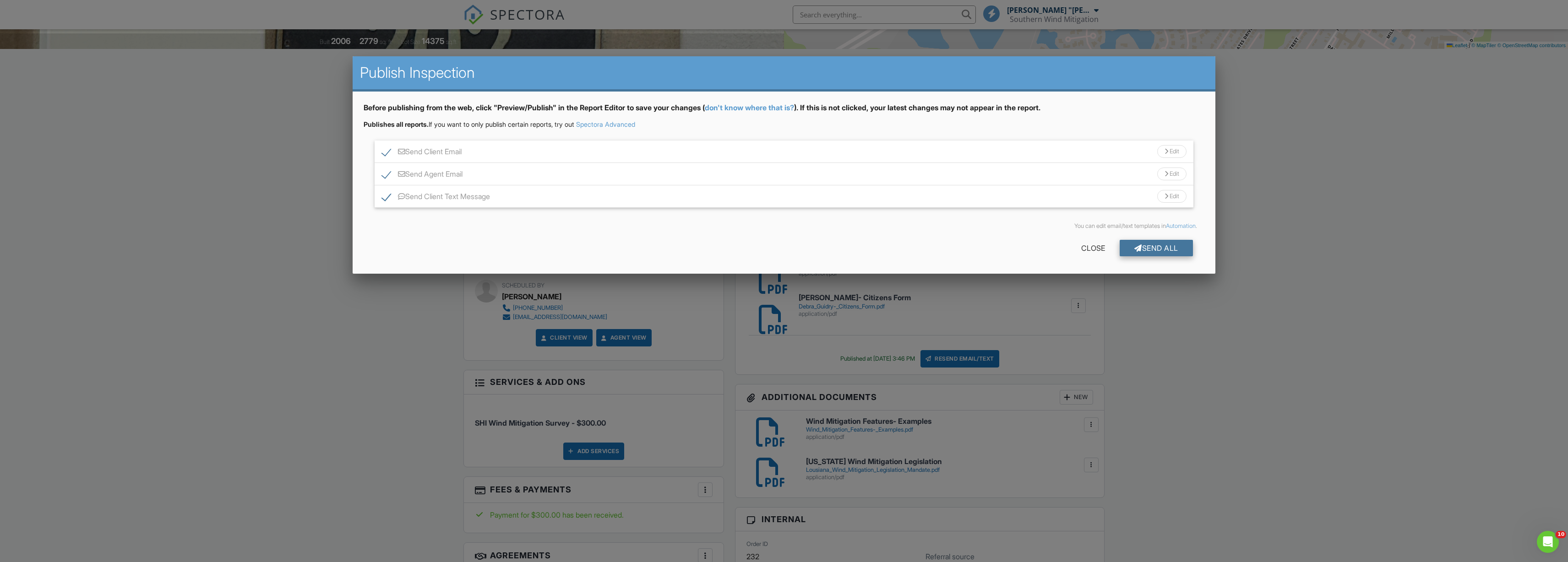
click at [1160, 246] on div "Send All" at bounding box center [1156, 248] width 73 height 16
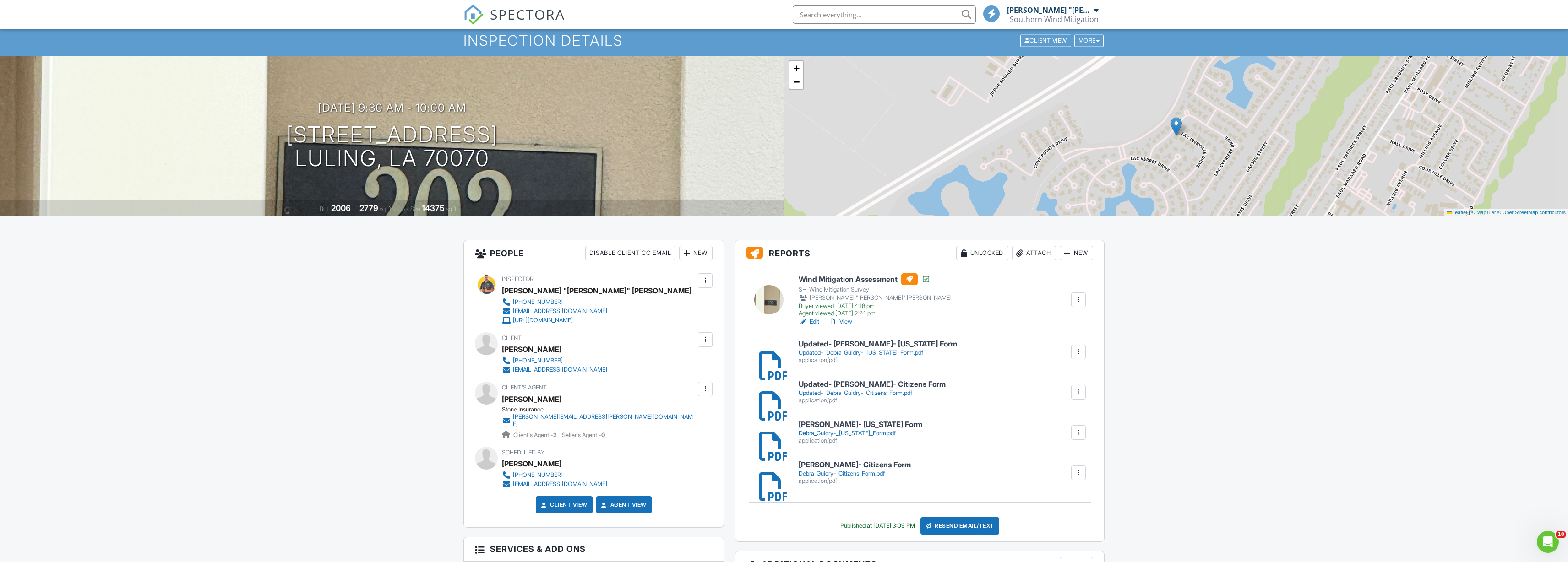
scroll to position [28, 0]
